Goal: Transaction & Acquisition: Purchase product/service

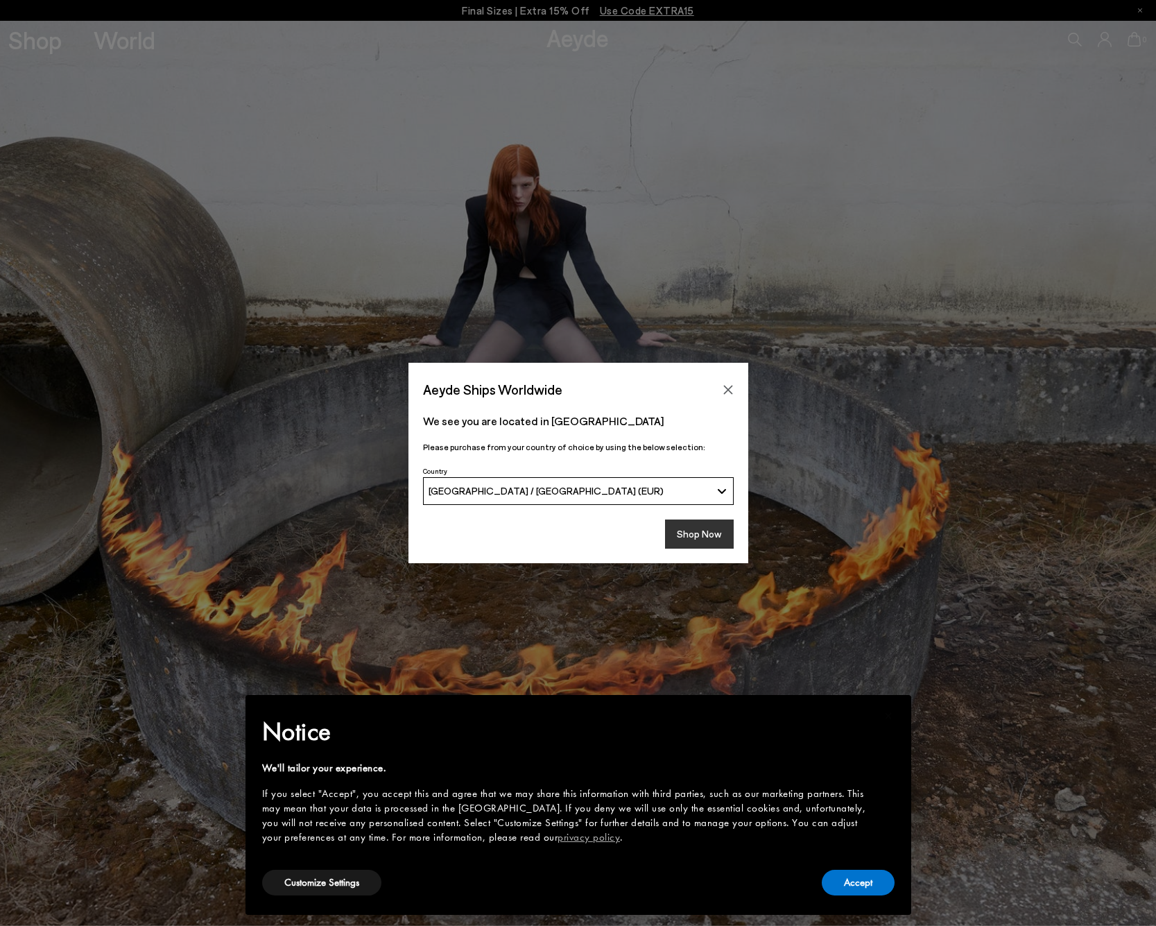
click at [693, 527] on button "Shop Now" at bounding box center [699, 534] width 69 height 29
click at [698, 534] on button "Shop Now" at bounding box center [699, 534] width 69 height 29
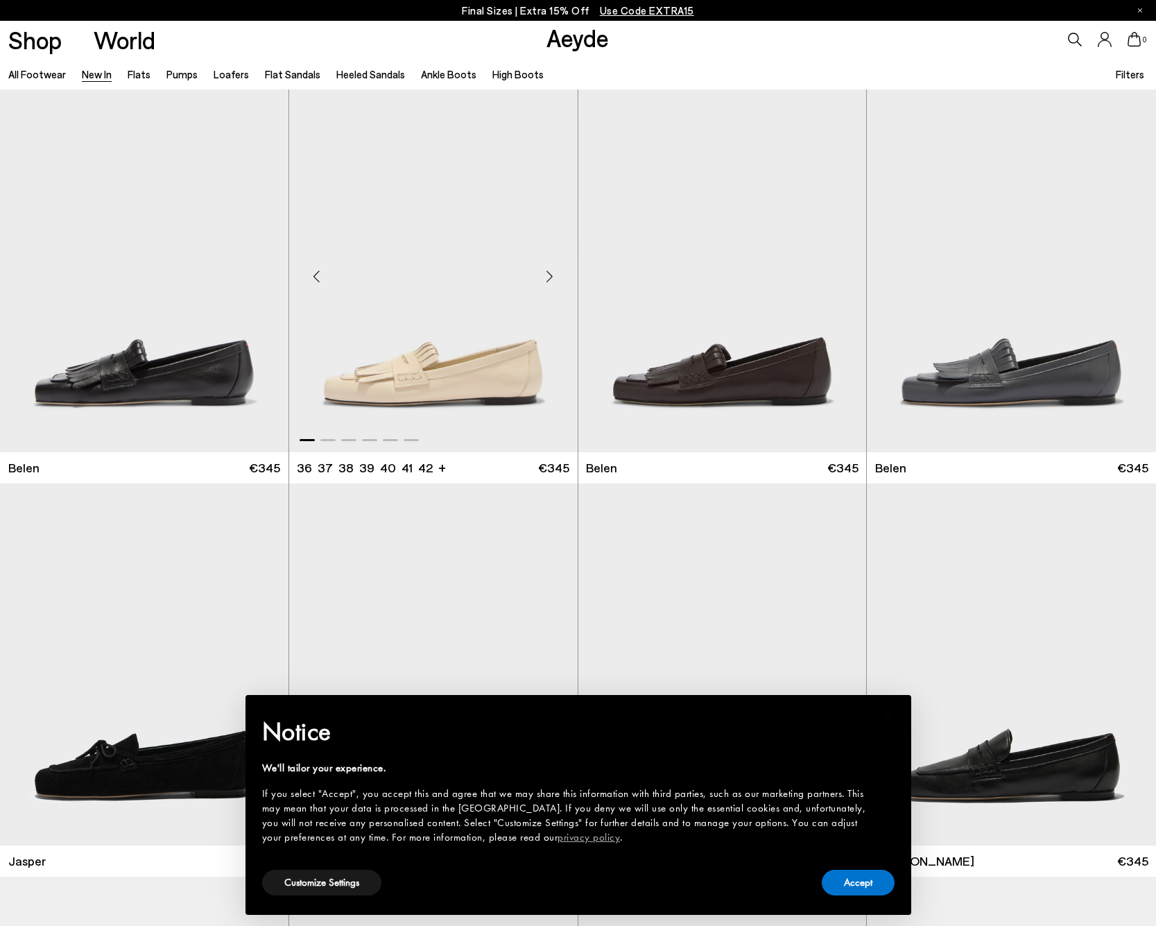
click at [497, 357] on img "1 / 6" at bounding box center [433, 270] width 289 height 363
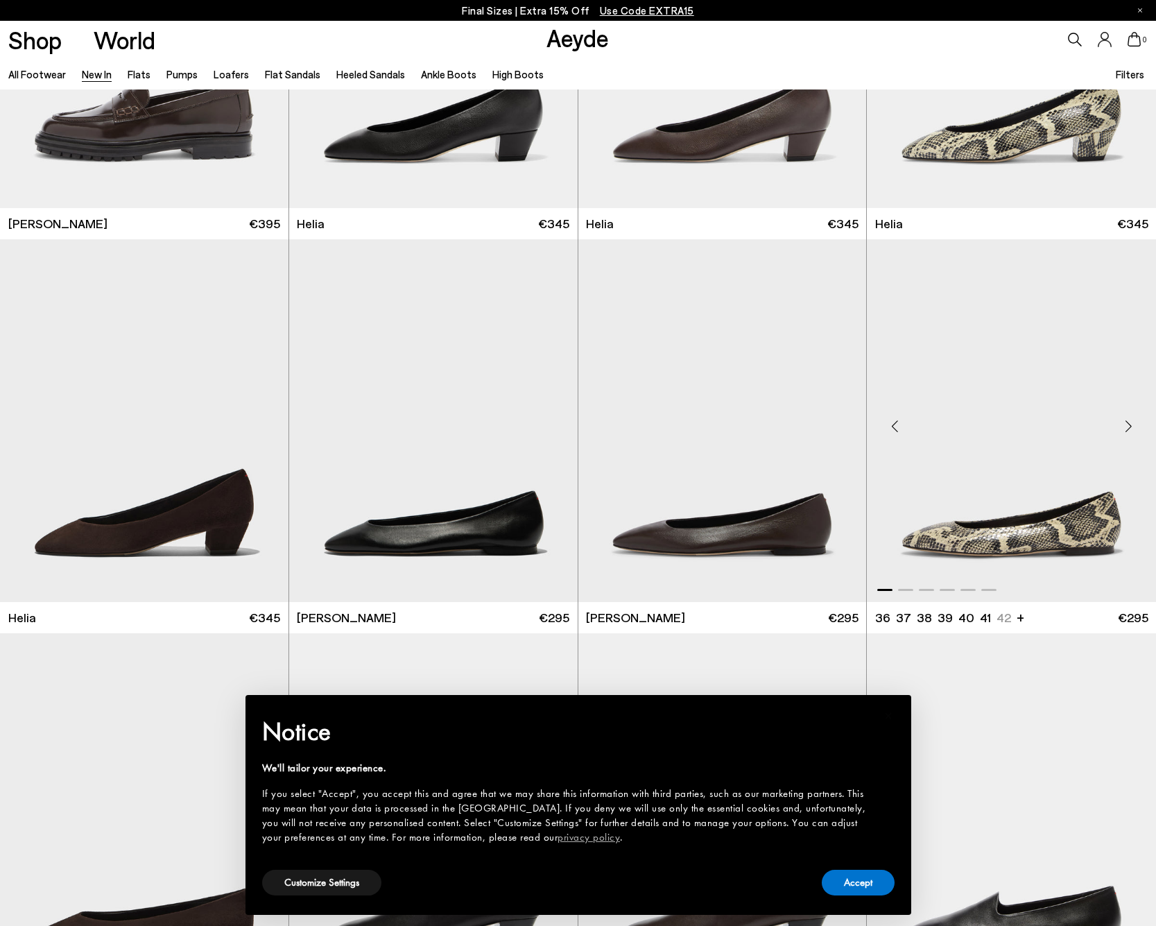
scroll to position [1424, 0]
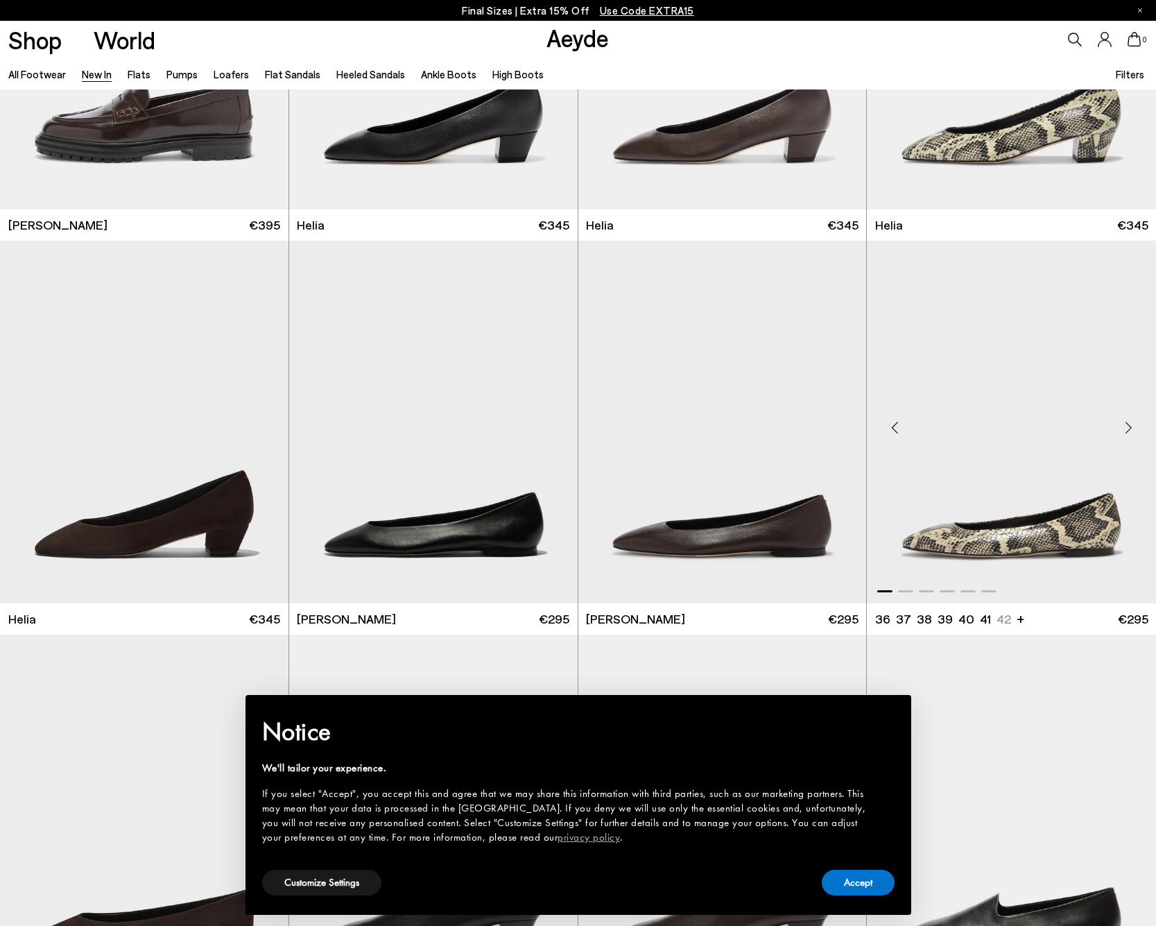
click at [1059, 507] on img "1 / 6" at bounding box center [1011, 422] width 289 height 363
click at [224, 74] on link "Loafers" at bounding box center [231, 74] width 35 height 12
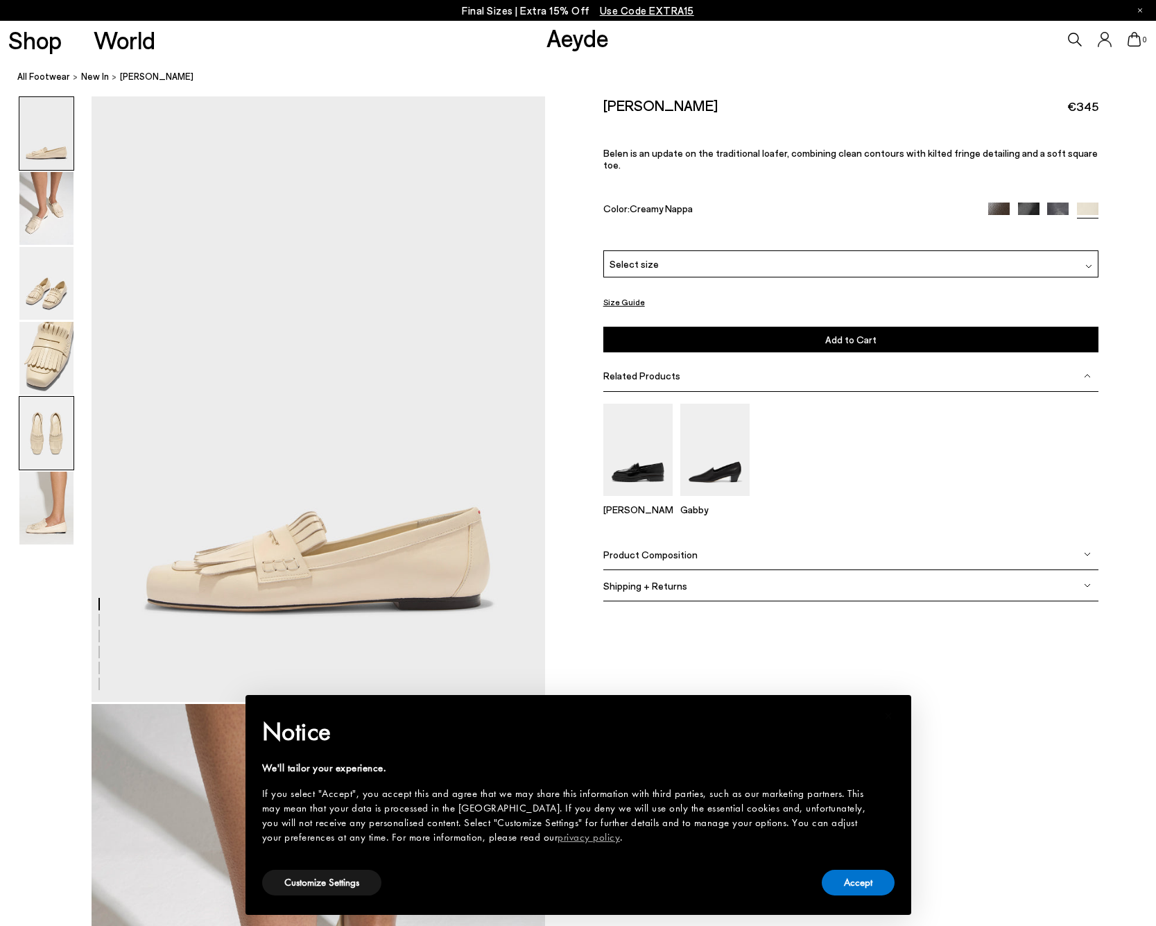
click at [42, 422] on img at bounding box center [46, 433] width 54 height 73
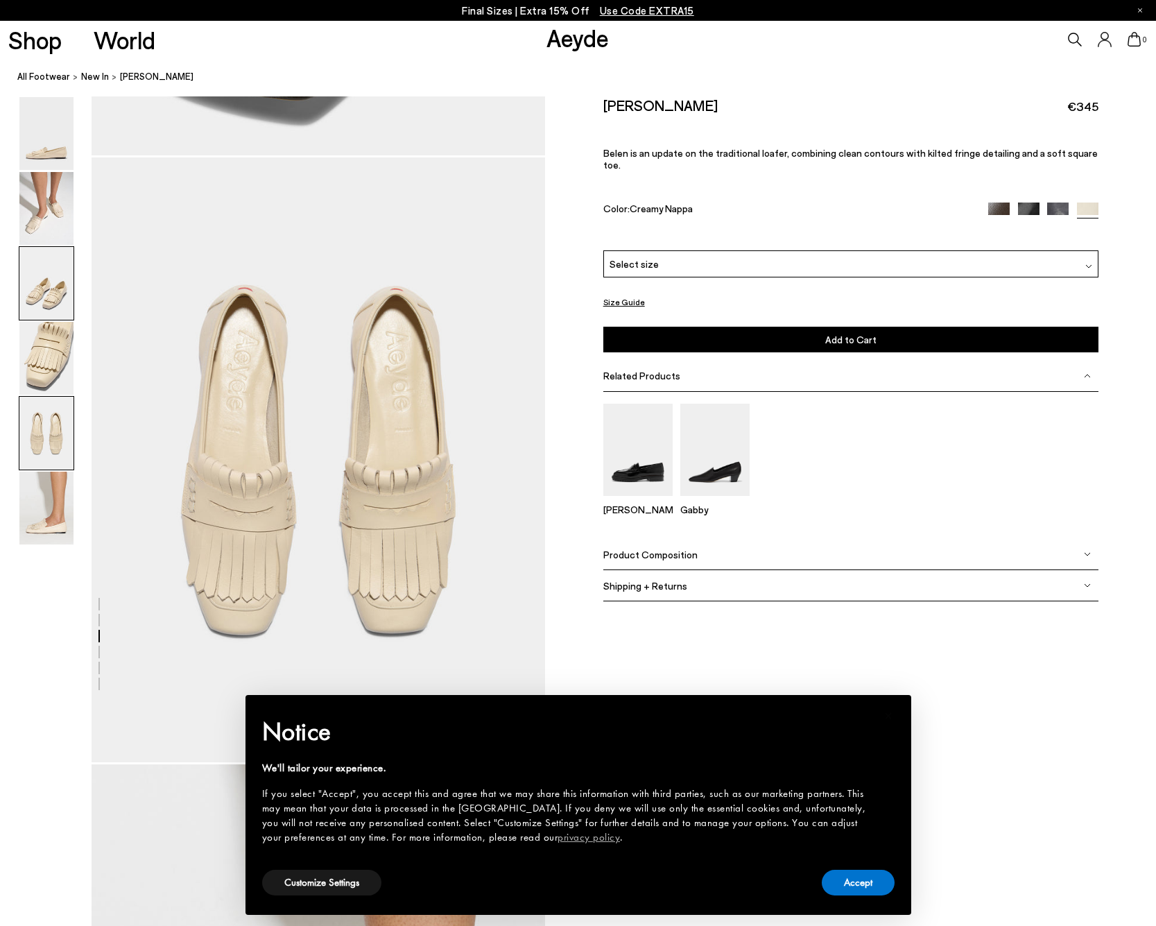
scroll to position [2430, 0]
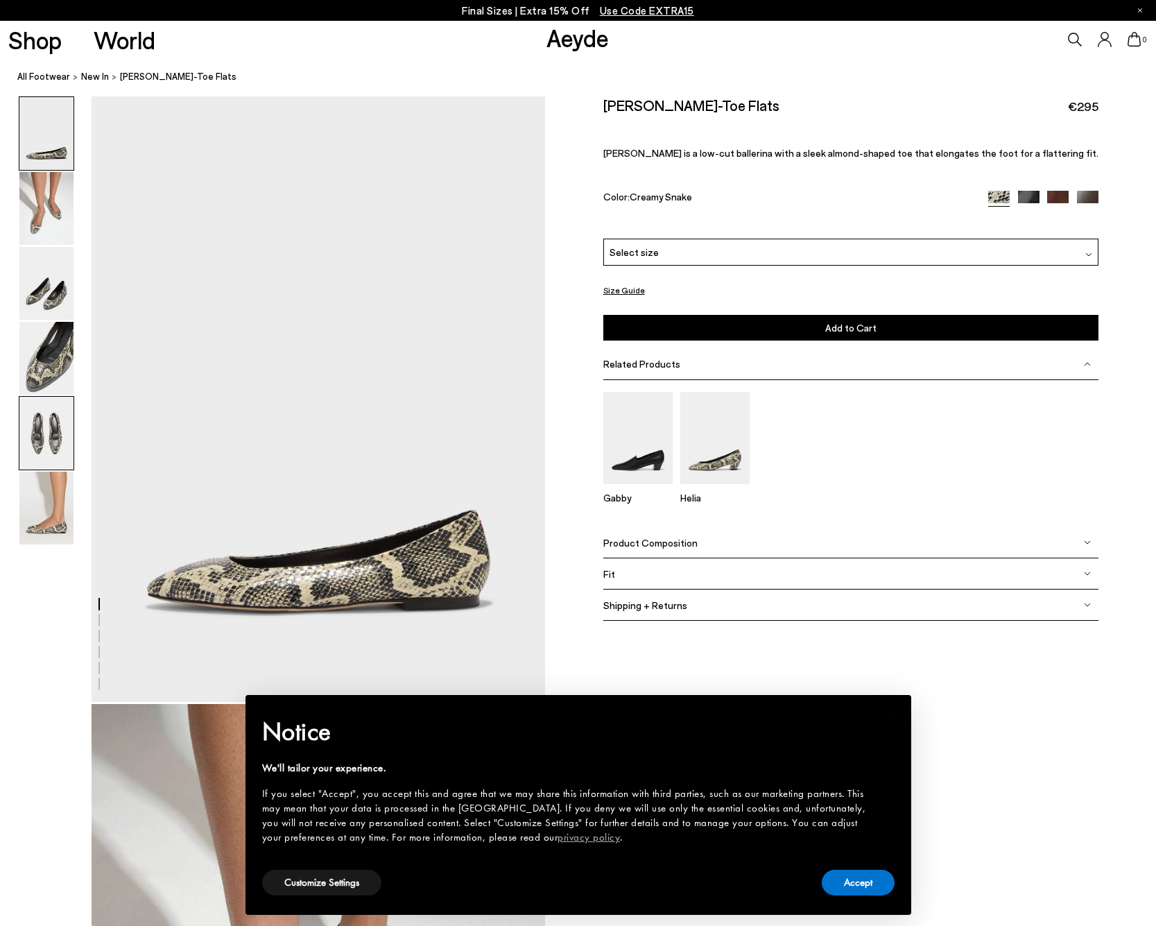
click at [42, 422] on img at bounding box center [46, 433] width 54 height 73
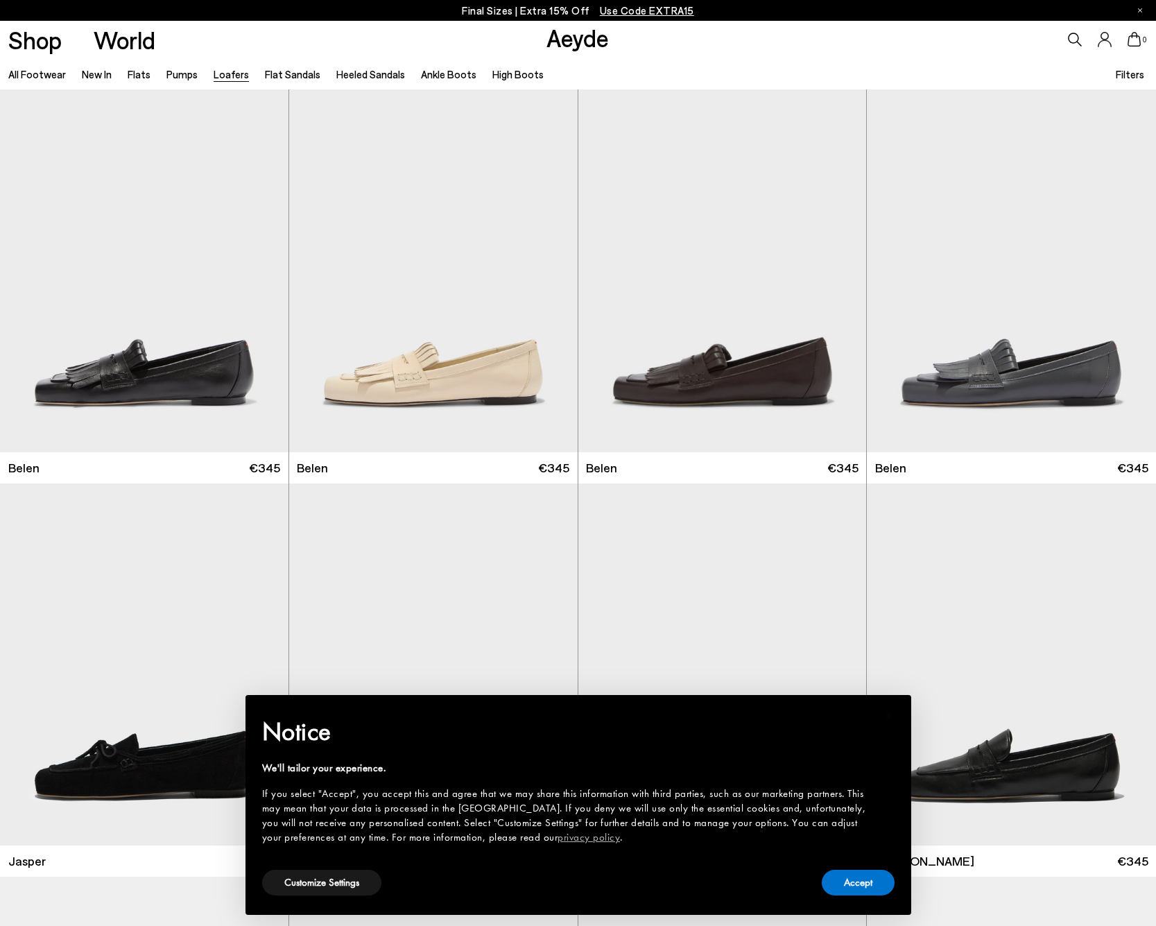
click at [1133, 76] on span "Filters" at bounding box center [1130, 74] width 28 height 12
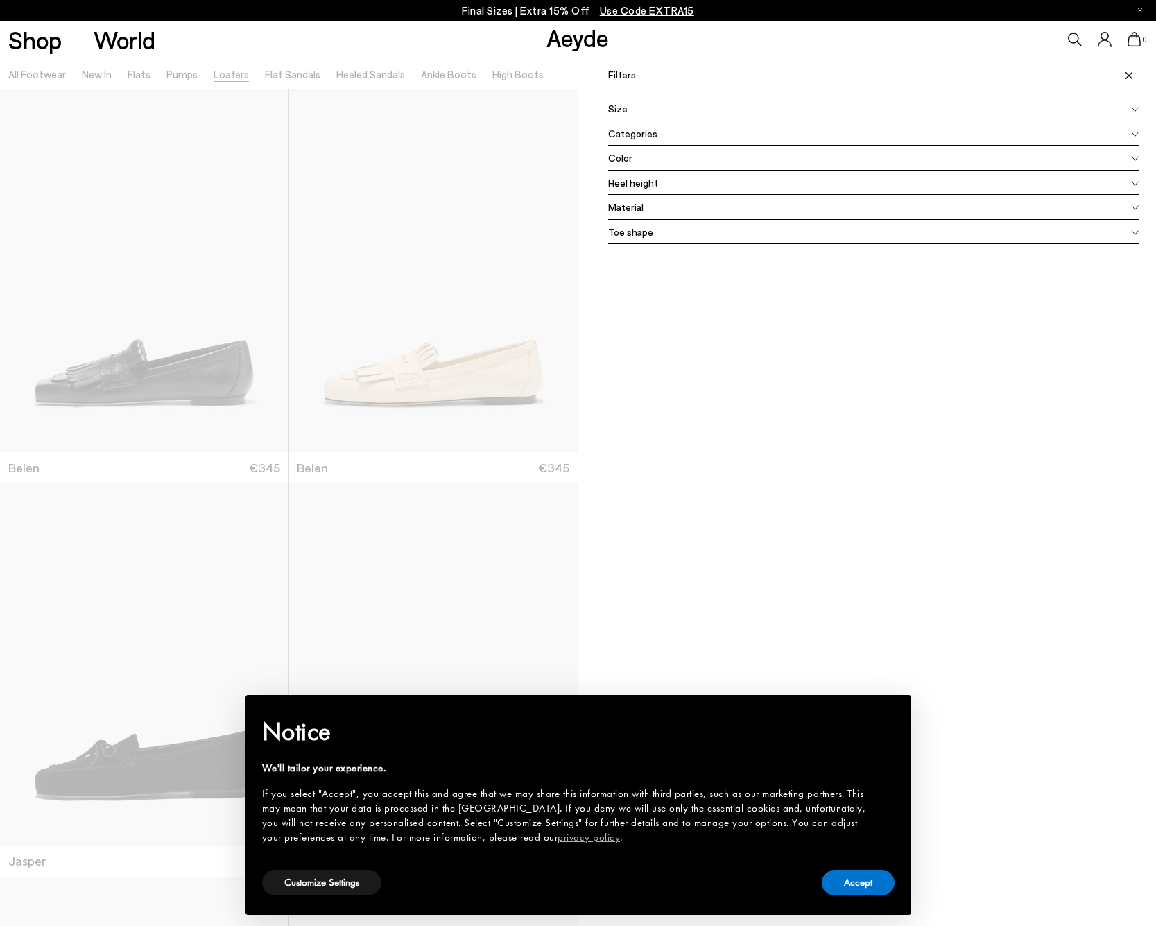
click at [1129, 75] on icon at bounding box center [1129, 75] width 7 height 7
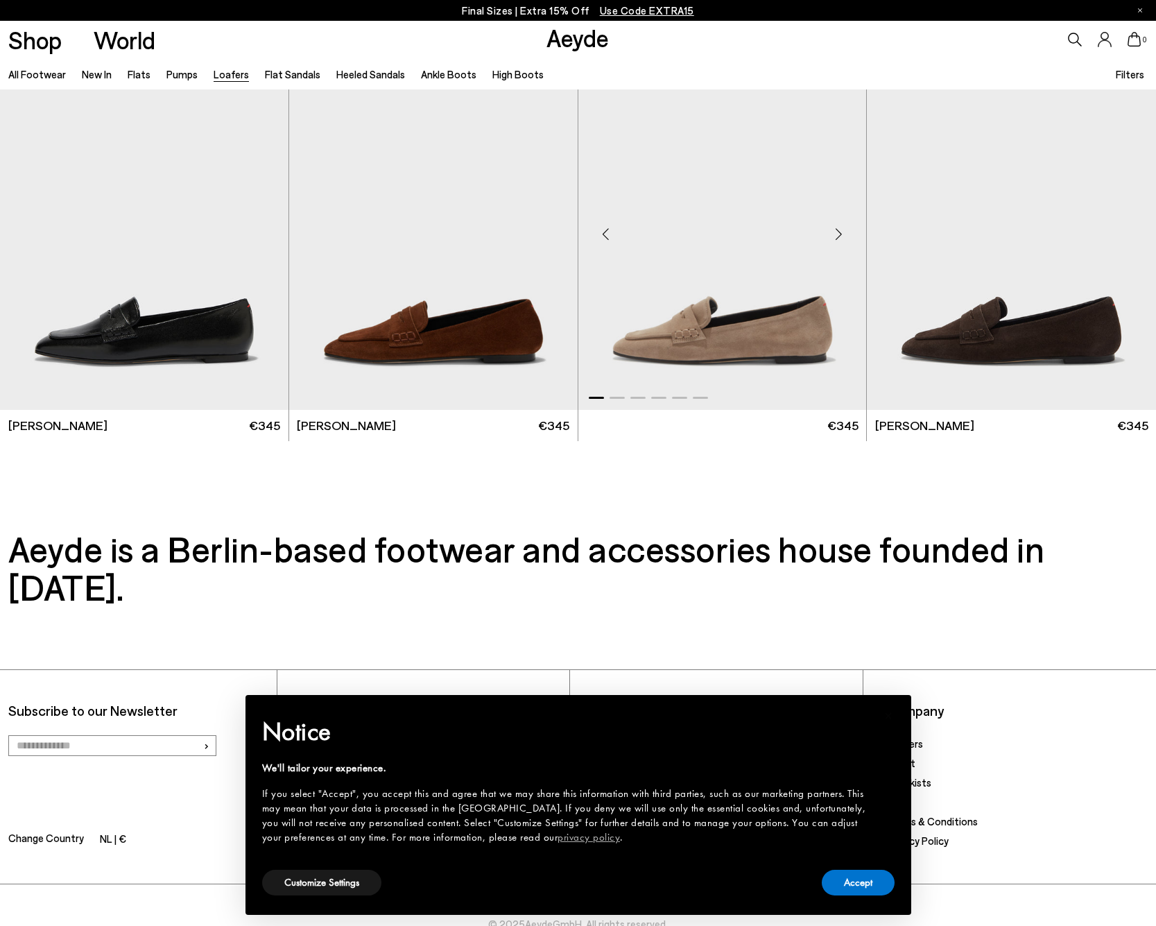
scroll to position [2798, 0]
click at [776, 365] on img "1 / 6" at bounding box center [723, 229] width 289 height 363
click at [837, 884] on button "Accept" at bounding box center [858, 883] width 73 height 26
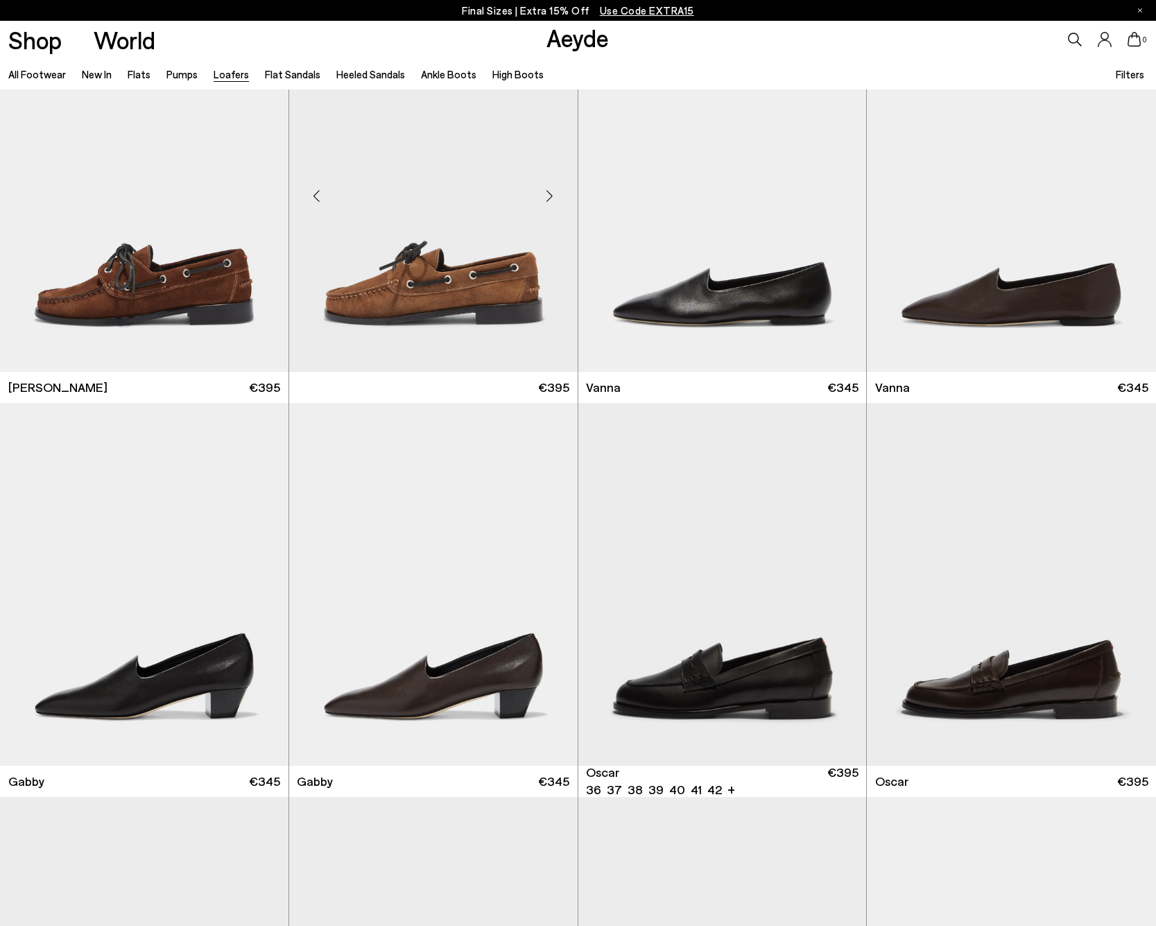
scroll to position [1577, 0]
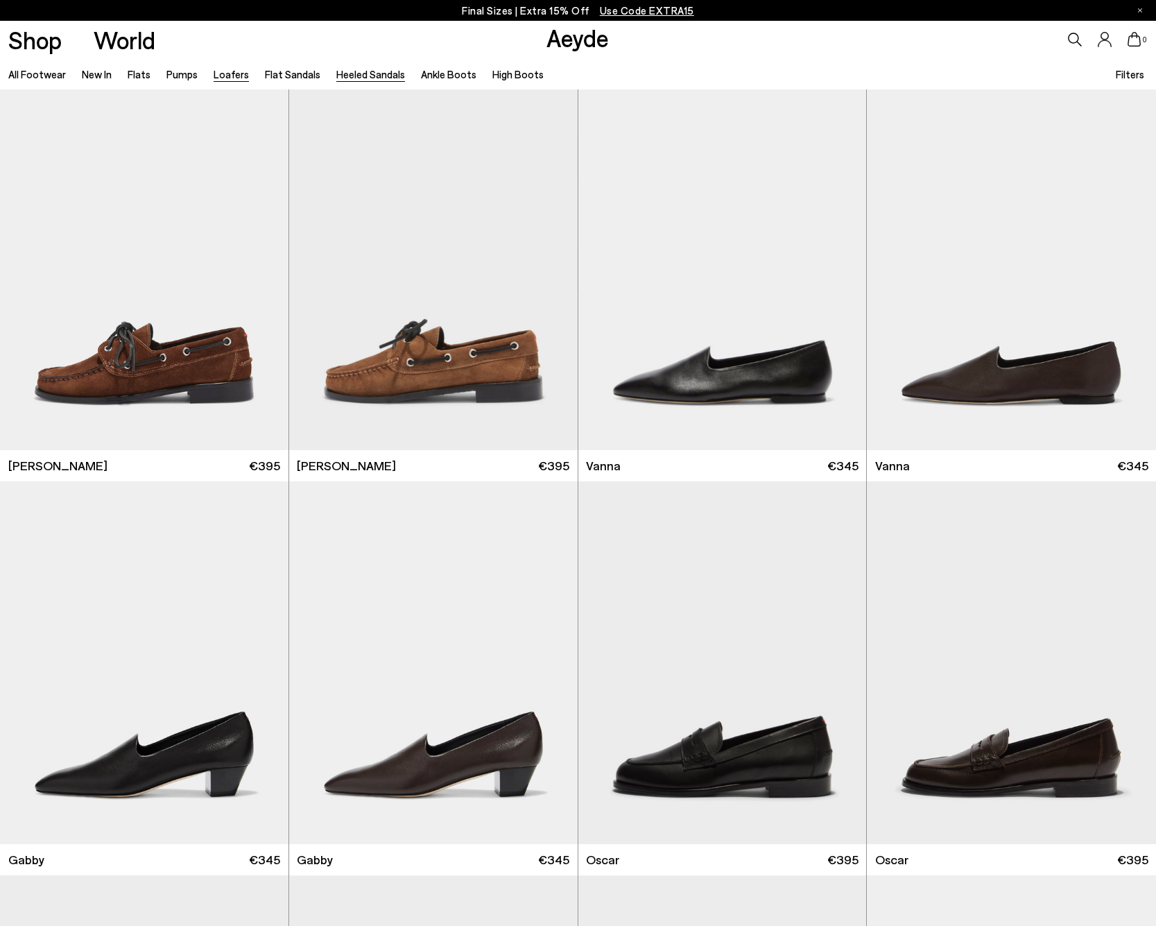
click at [347, 78] on link "Heeled Sandals" at bounding box center [370, 74] width 69 height 12
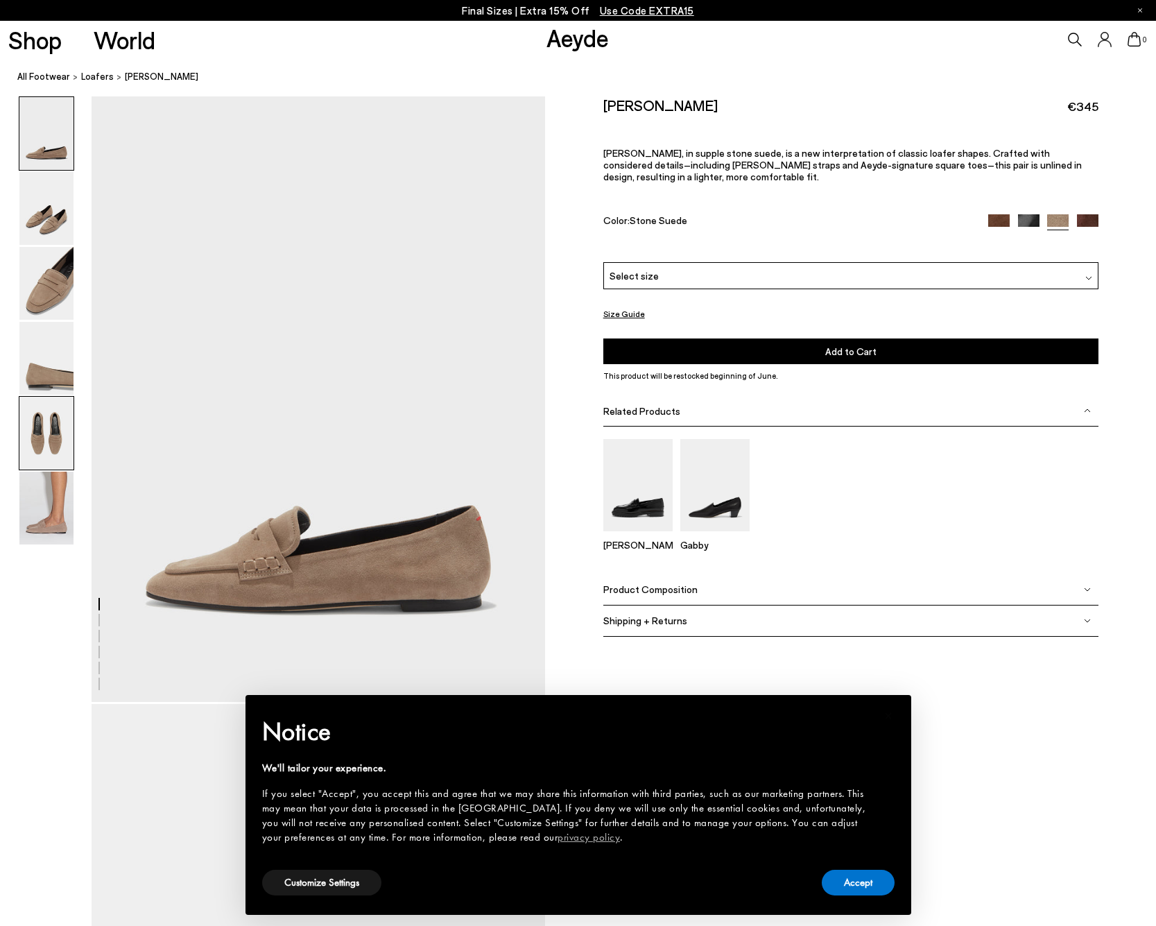
click at [44, 422] on img at bounding box center [46, 433] width 54 height 73
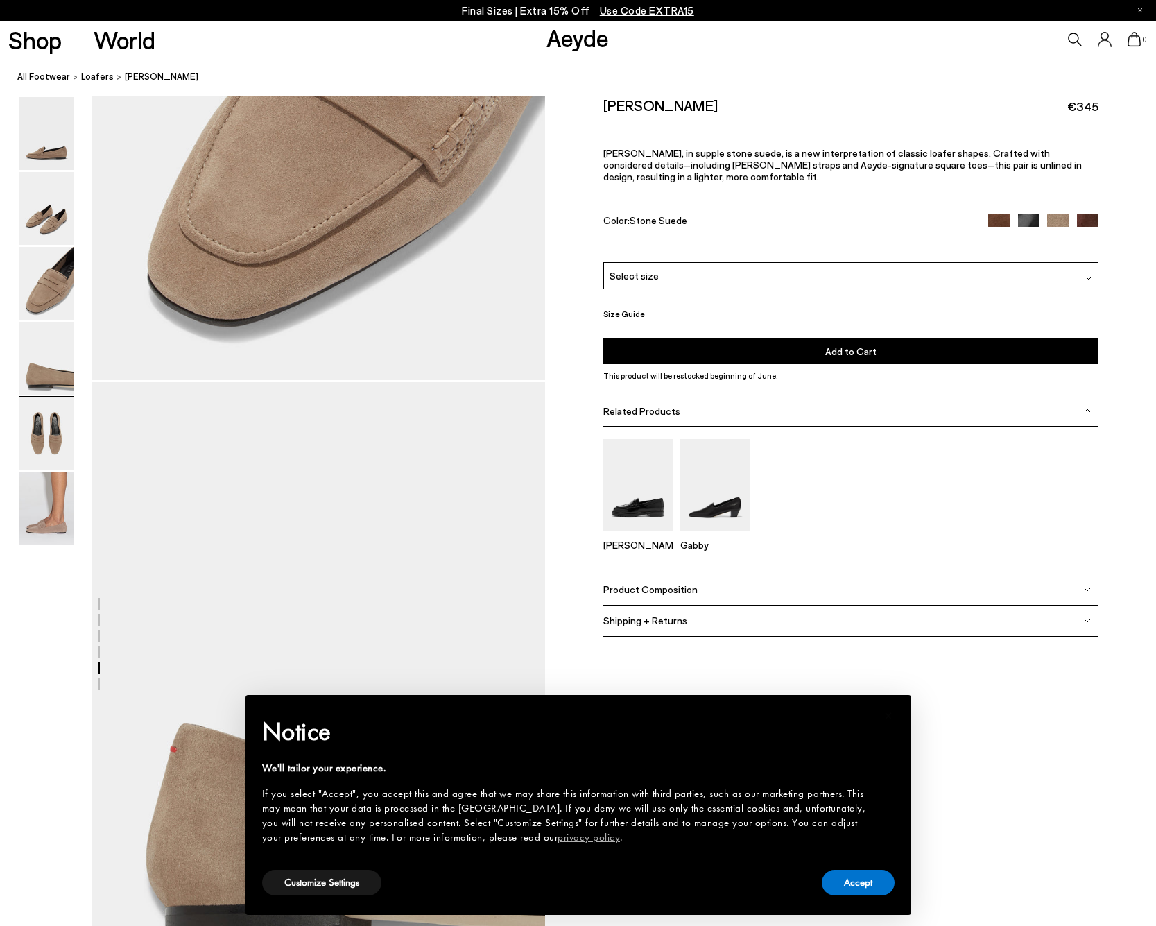
scroll to position [2430, 0]
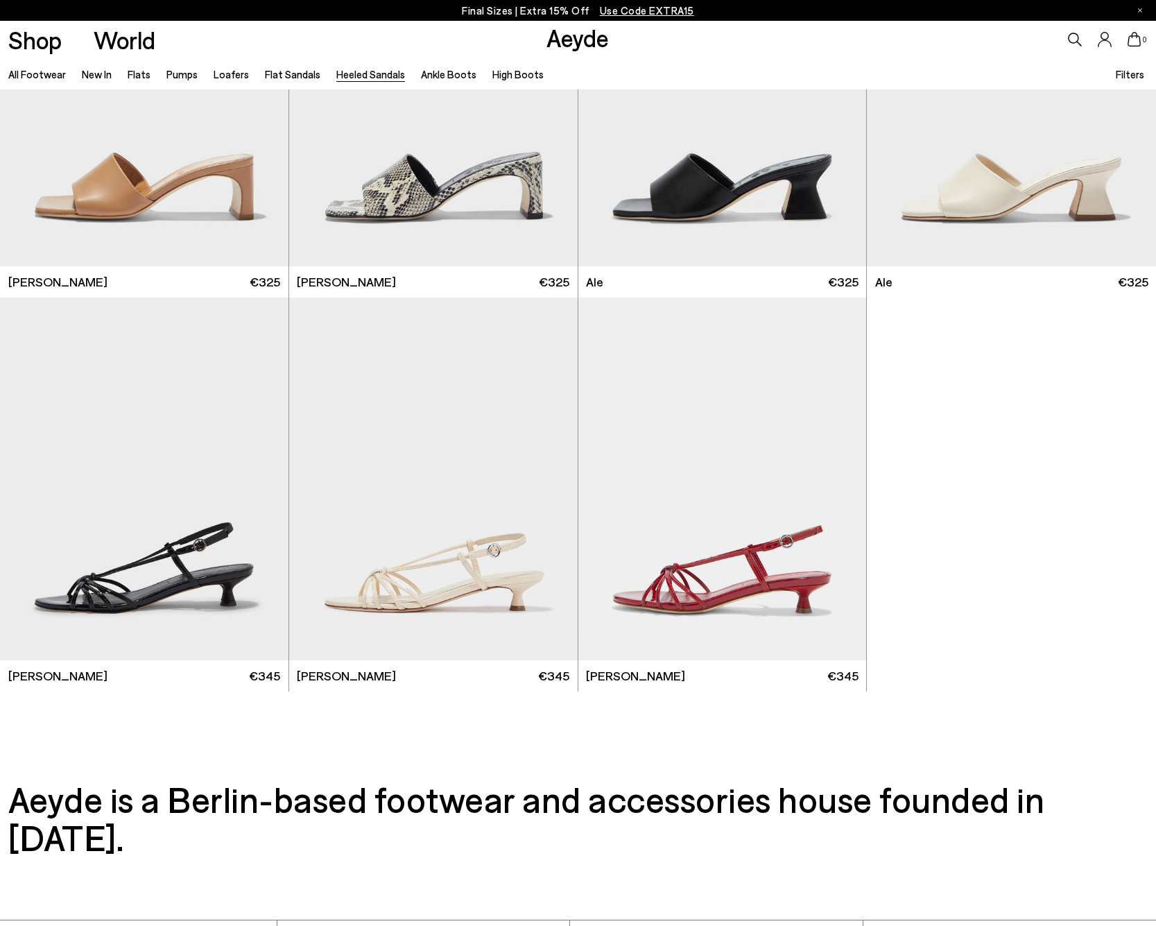
scroll to position [3337, 0]
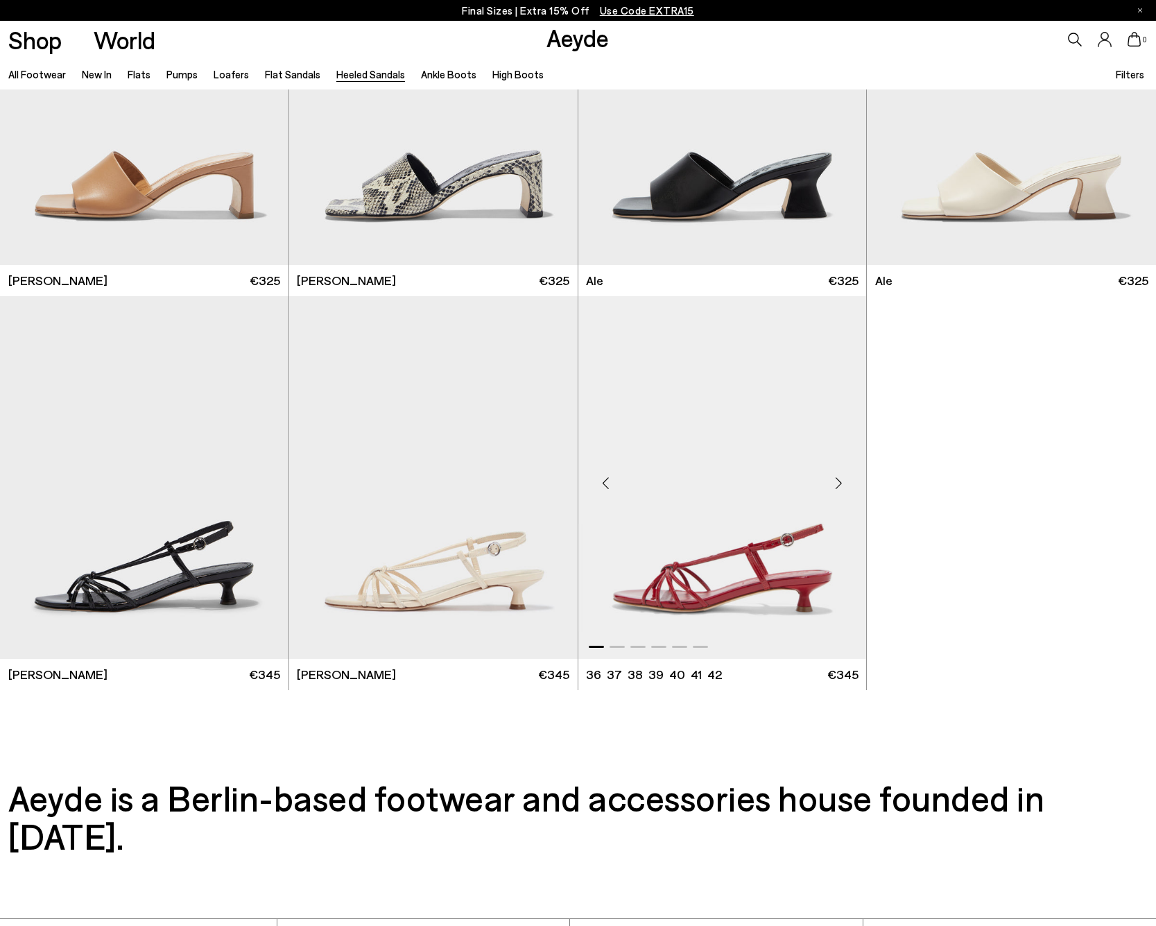
click at [789, 518] on img "1 / 6" at bounding box center [723, 477] width 289 height 363
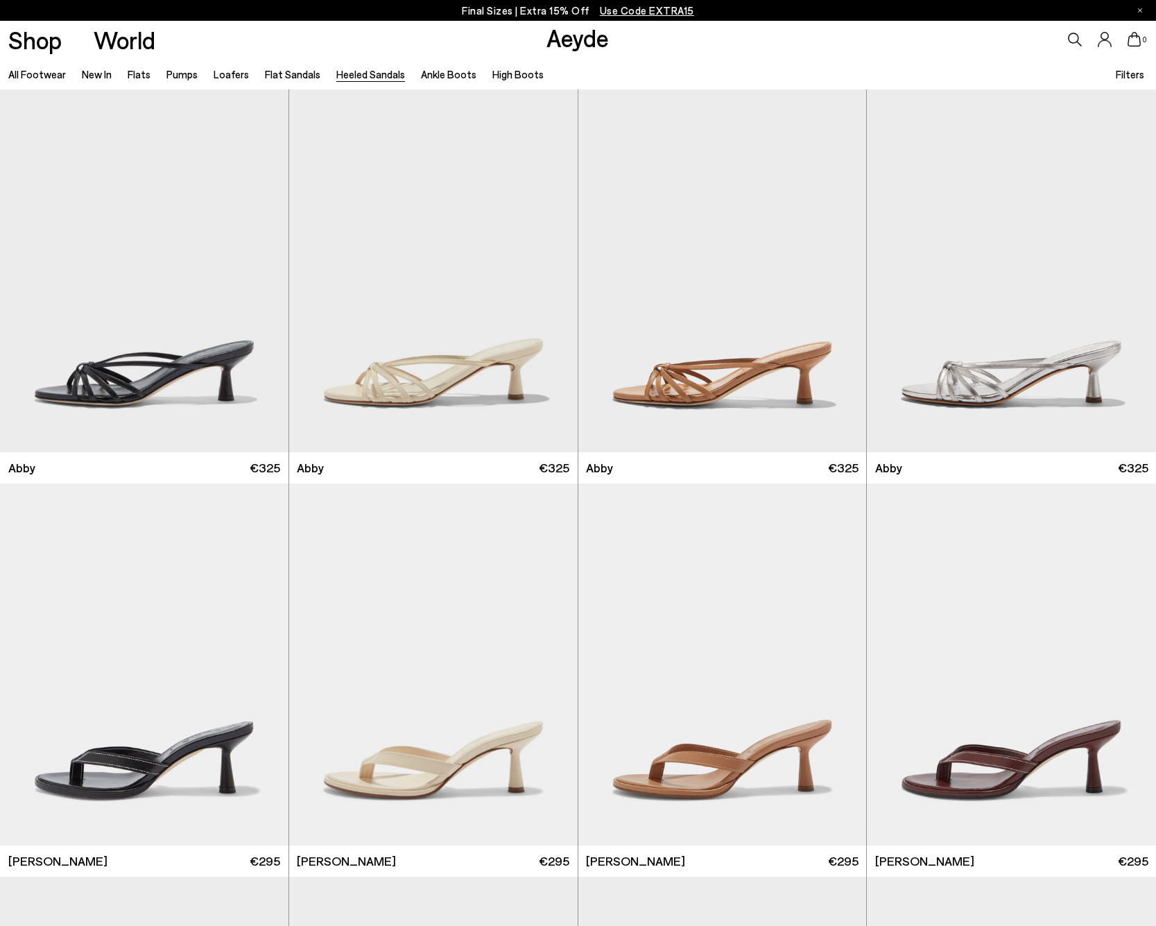
scroll to position [0, 0]
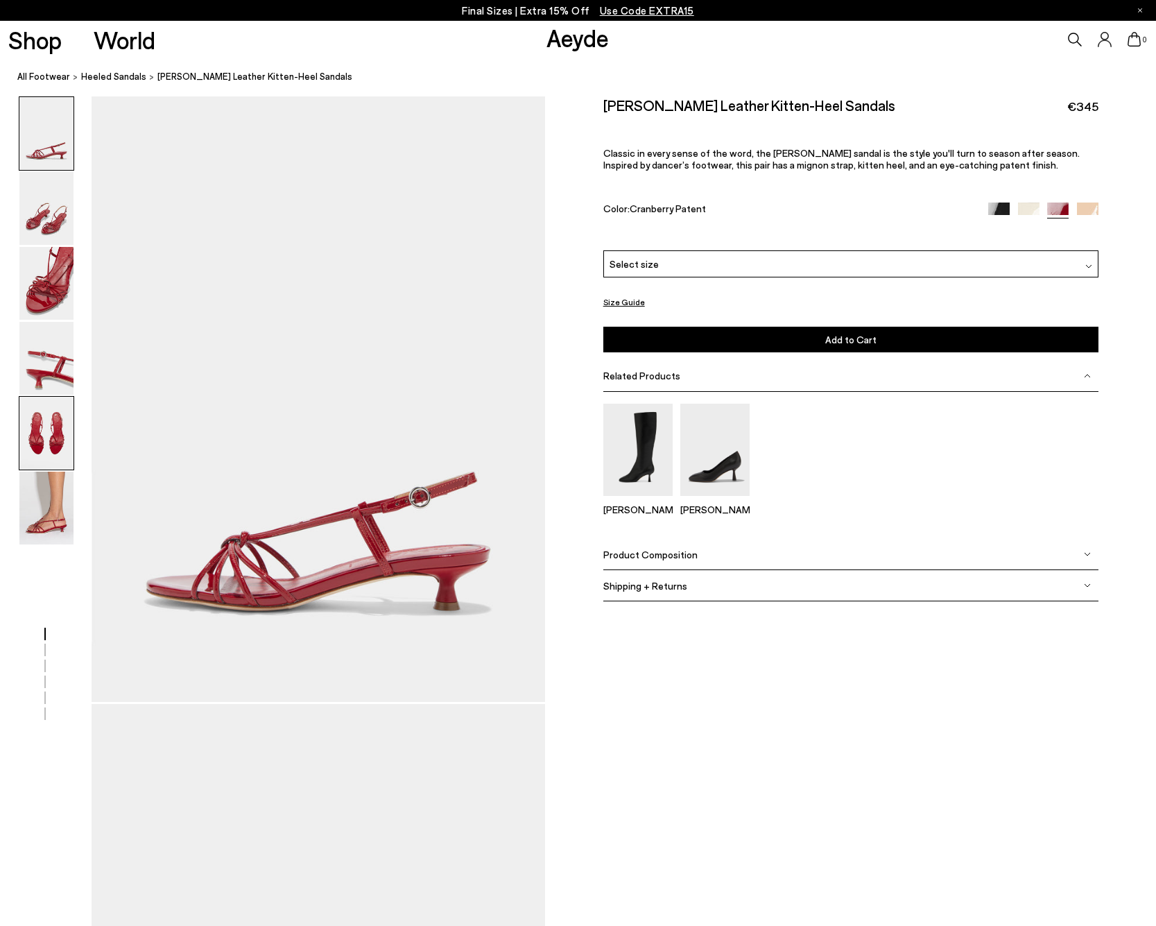
click at [27, 428] on img at bounding box center [46, 433] width 54 height 73
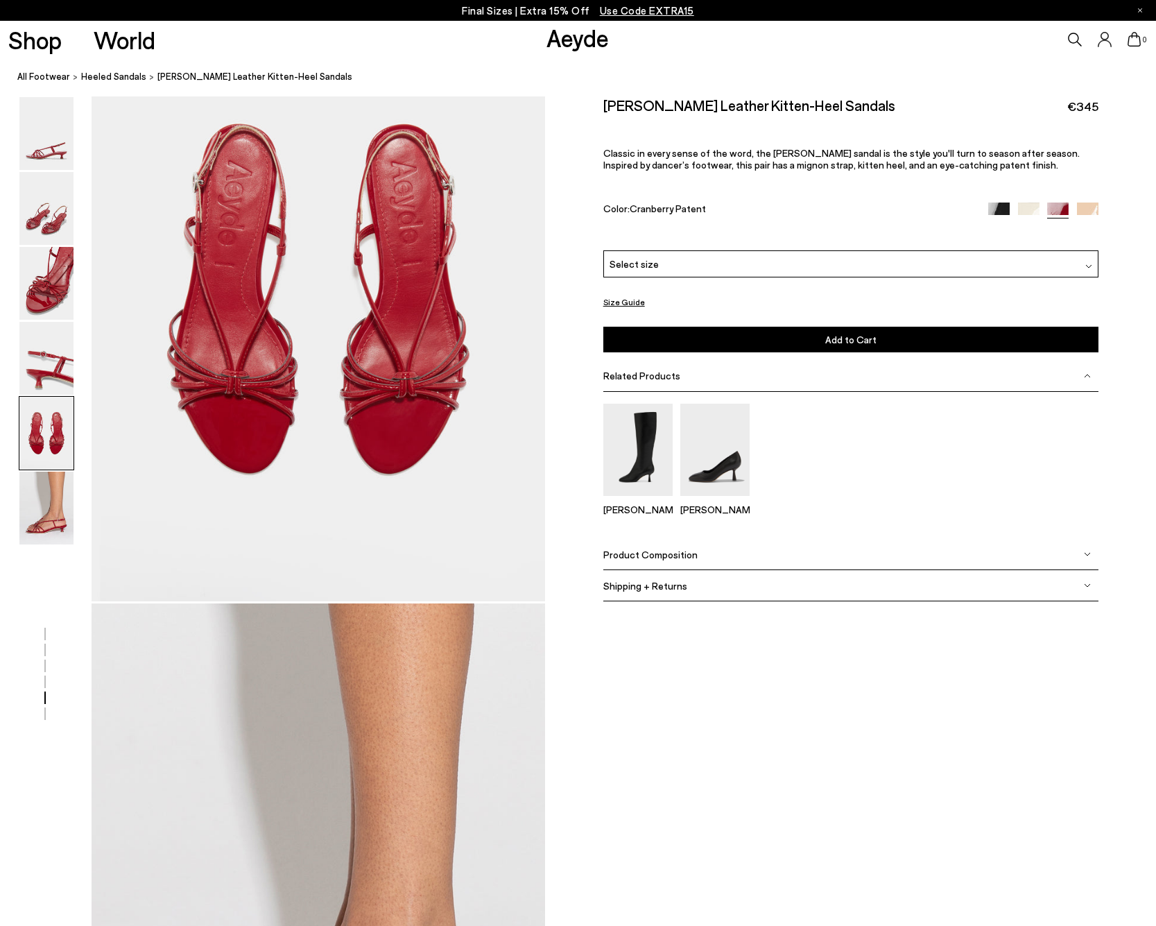
scroll to position [2516, 0]
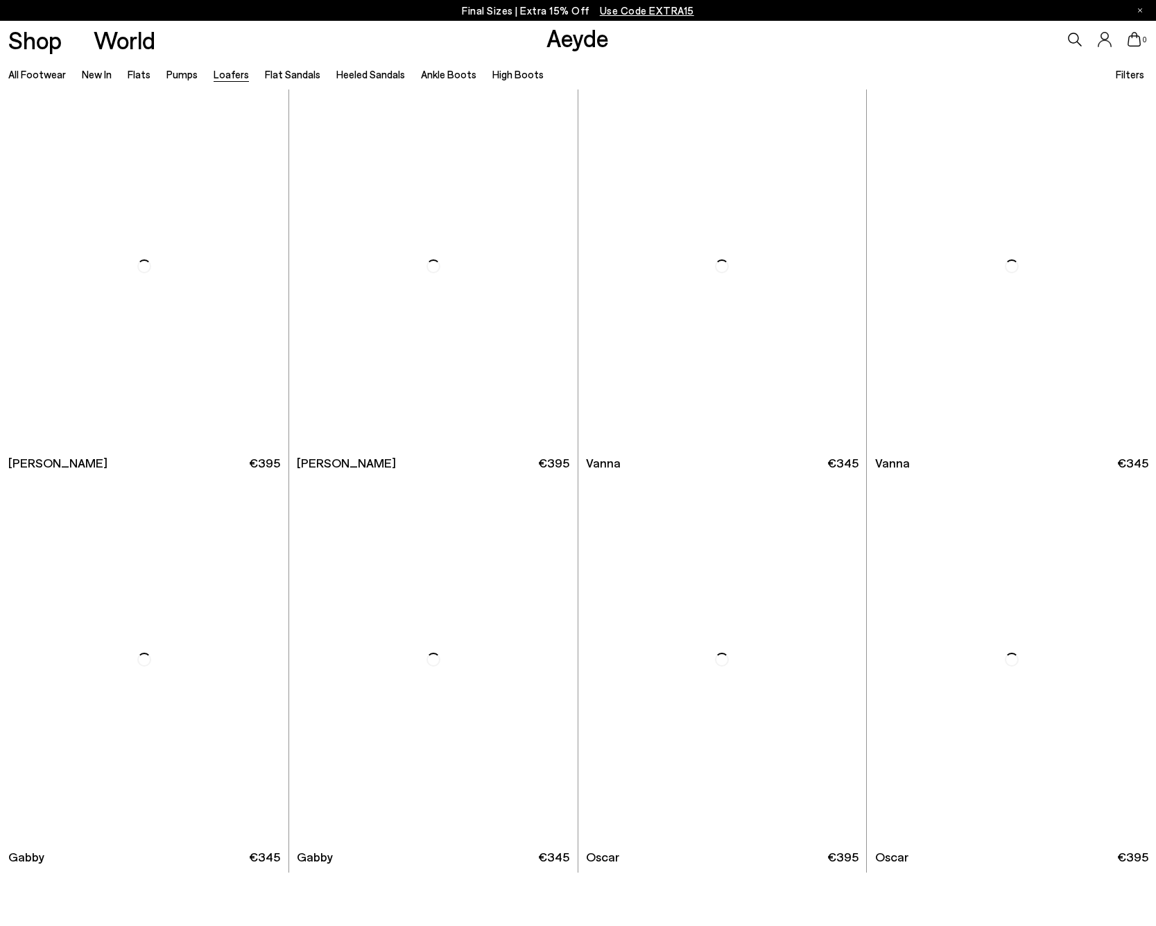
scroll to position [1580, 0]
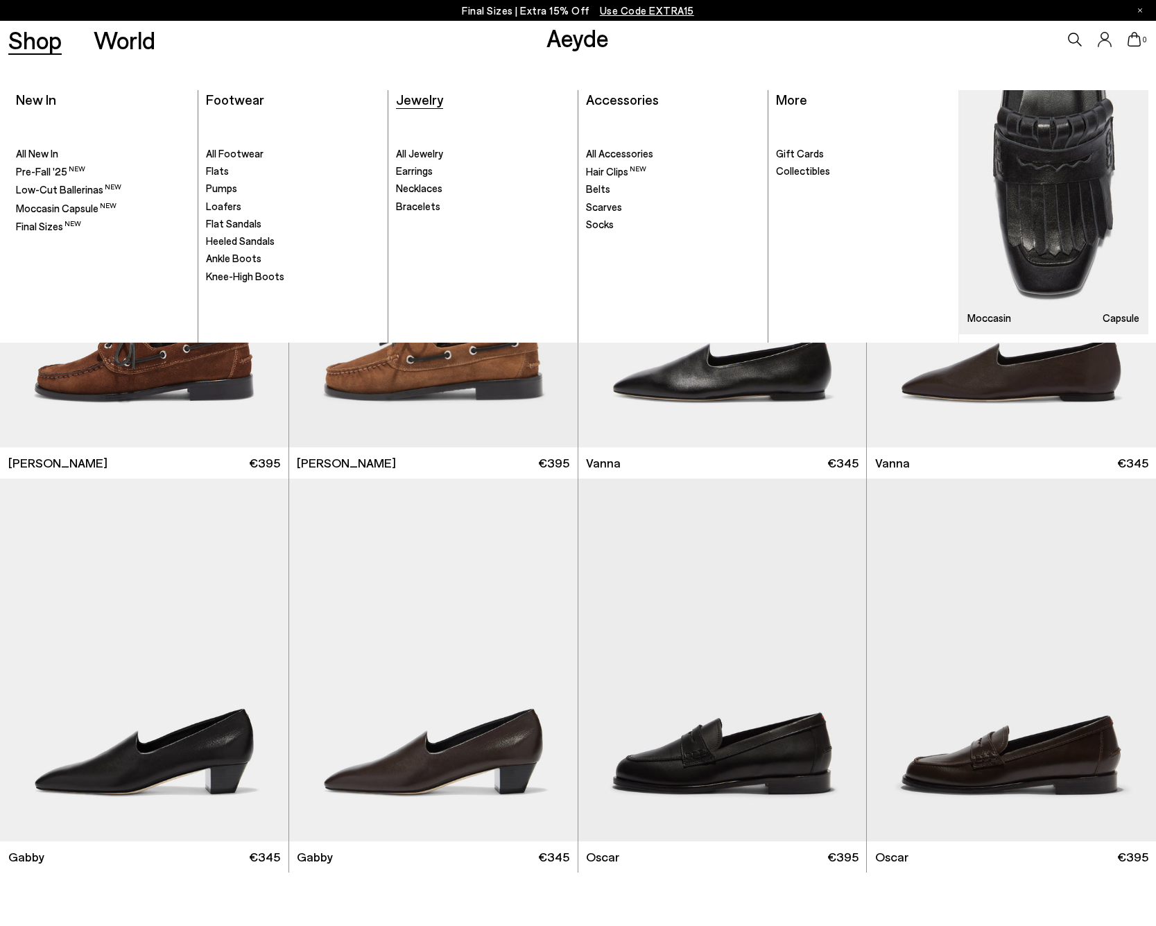
click at [428, 99] on span "Jewelry" at bounding box center [419, 99] width 47 height 17
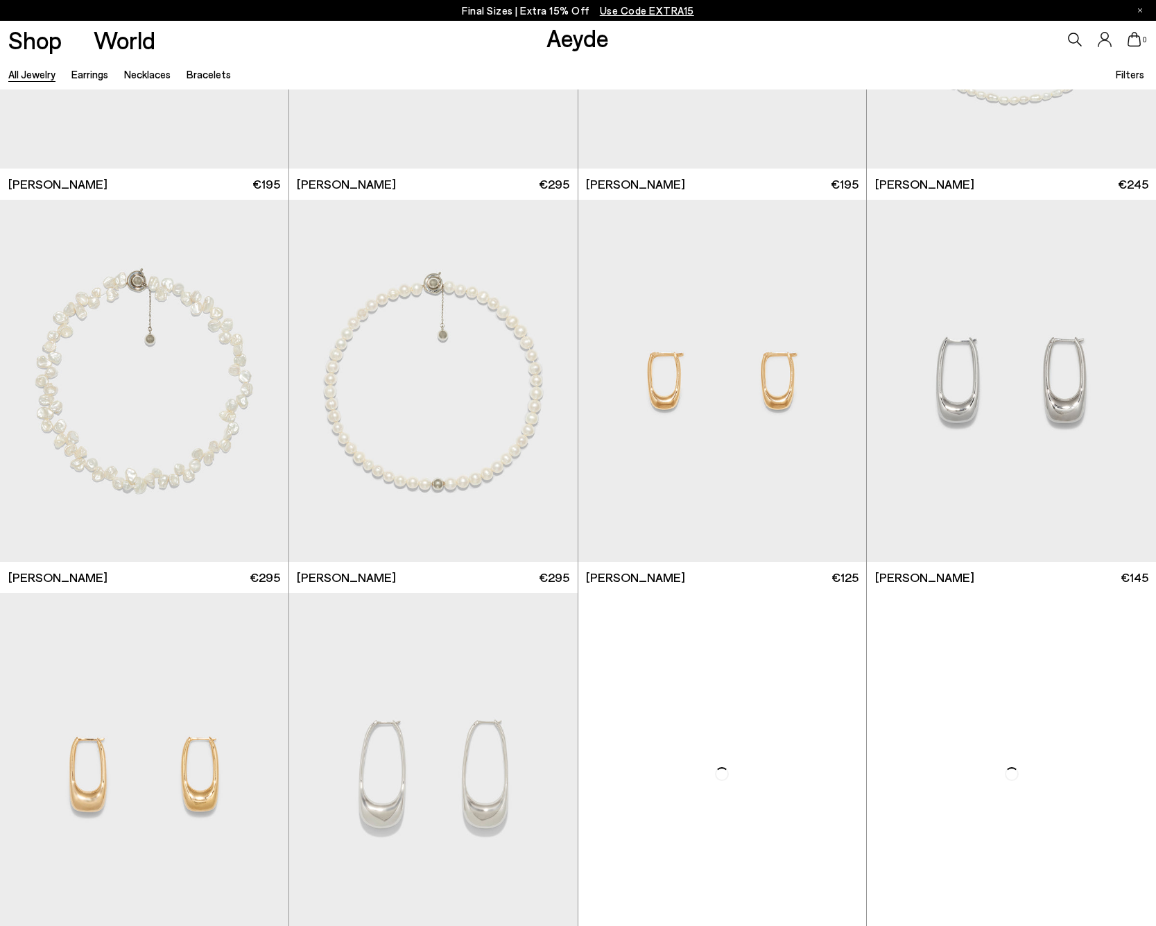
scroll to position [5796, 0]
